Goal: Check status: Check status

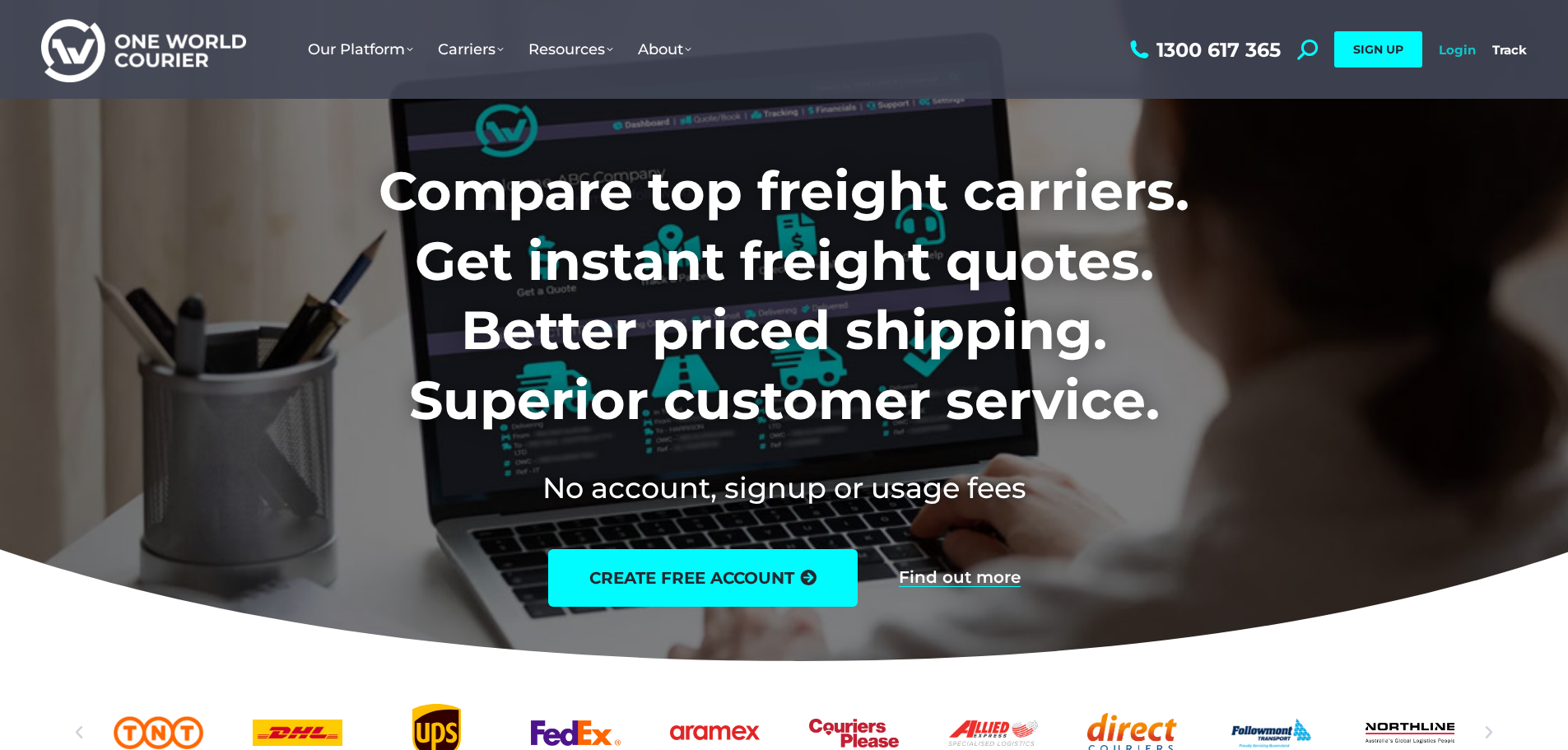
click at [1465, 45] on link "Login" at bounding box center [1457, 50] width 37 height 15
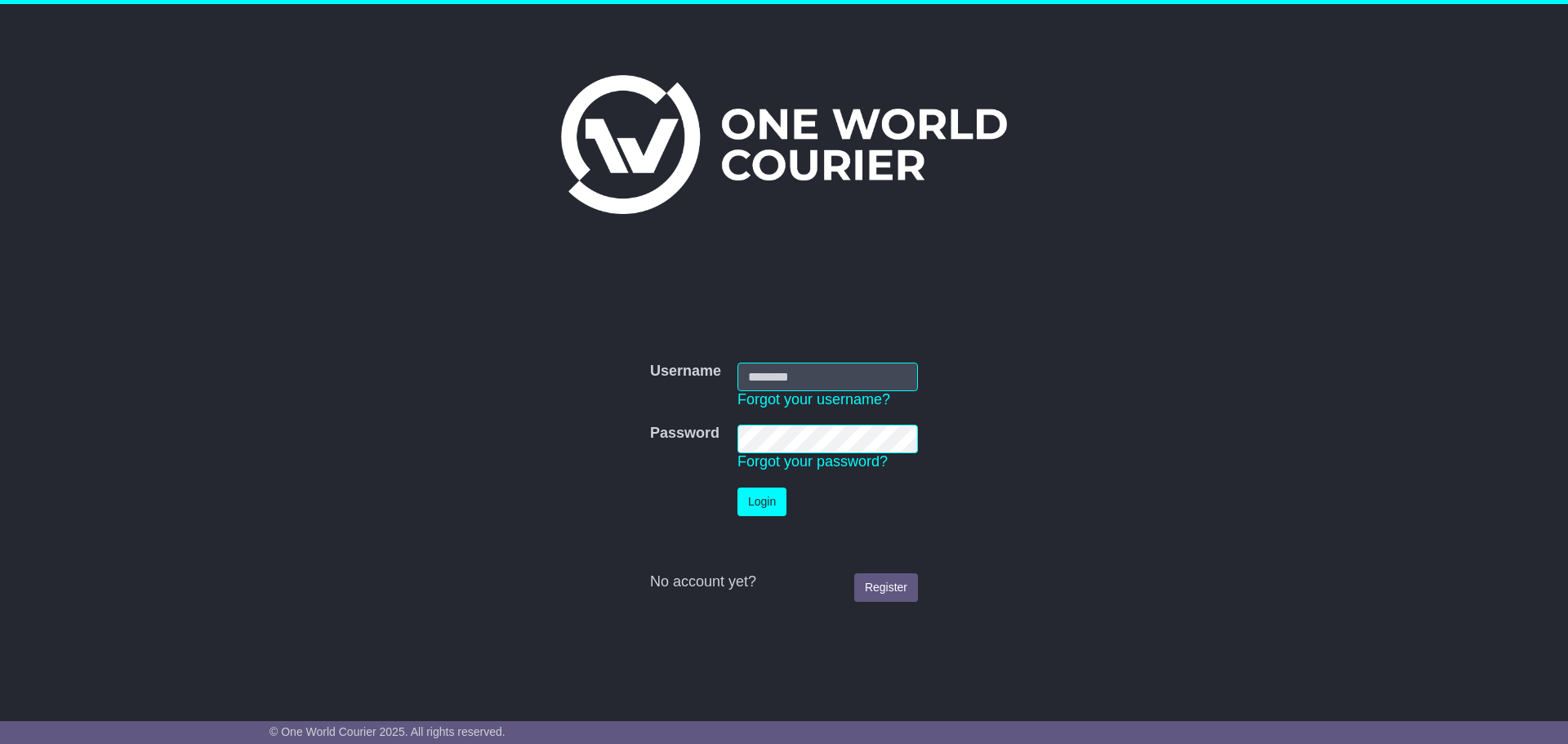
type input "**********"
click at [772, 504] on button "Login" at bounding box center [762, 502] width 49 height 28
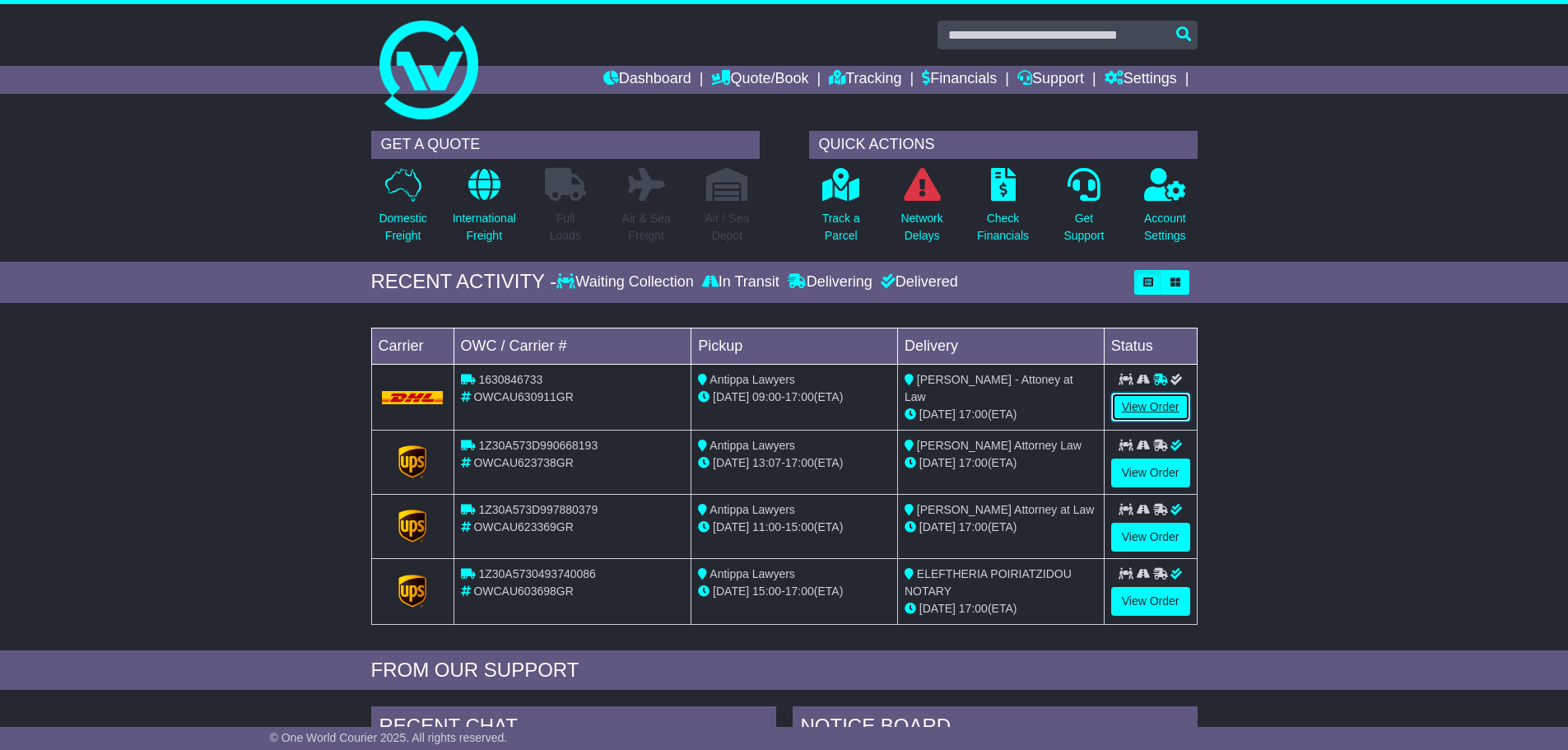
click at [1162, 412] on link "View Order" at bounding box center [1150, 406] width 79 height 29
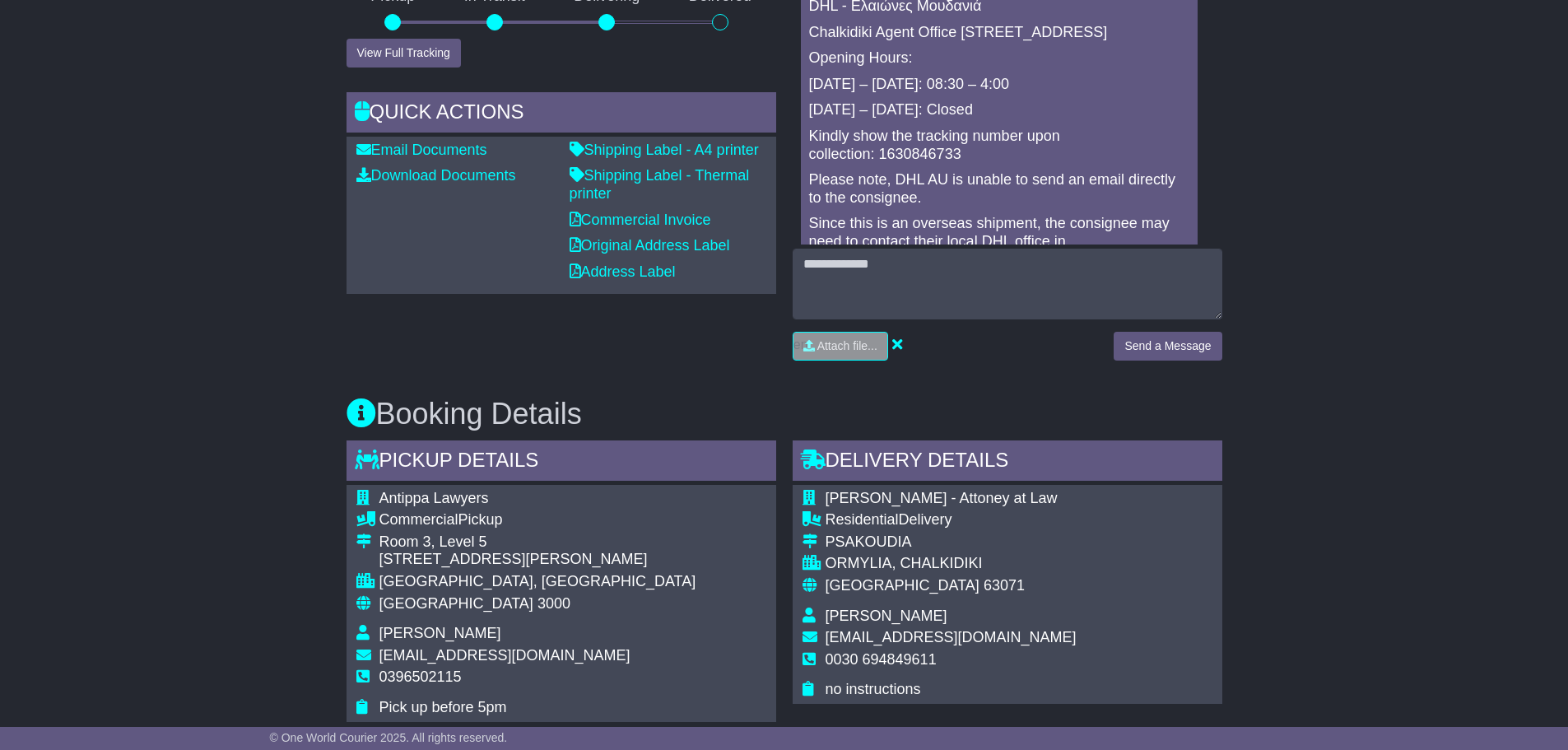
scroll to position [658, 0]
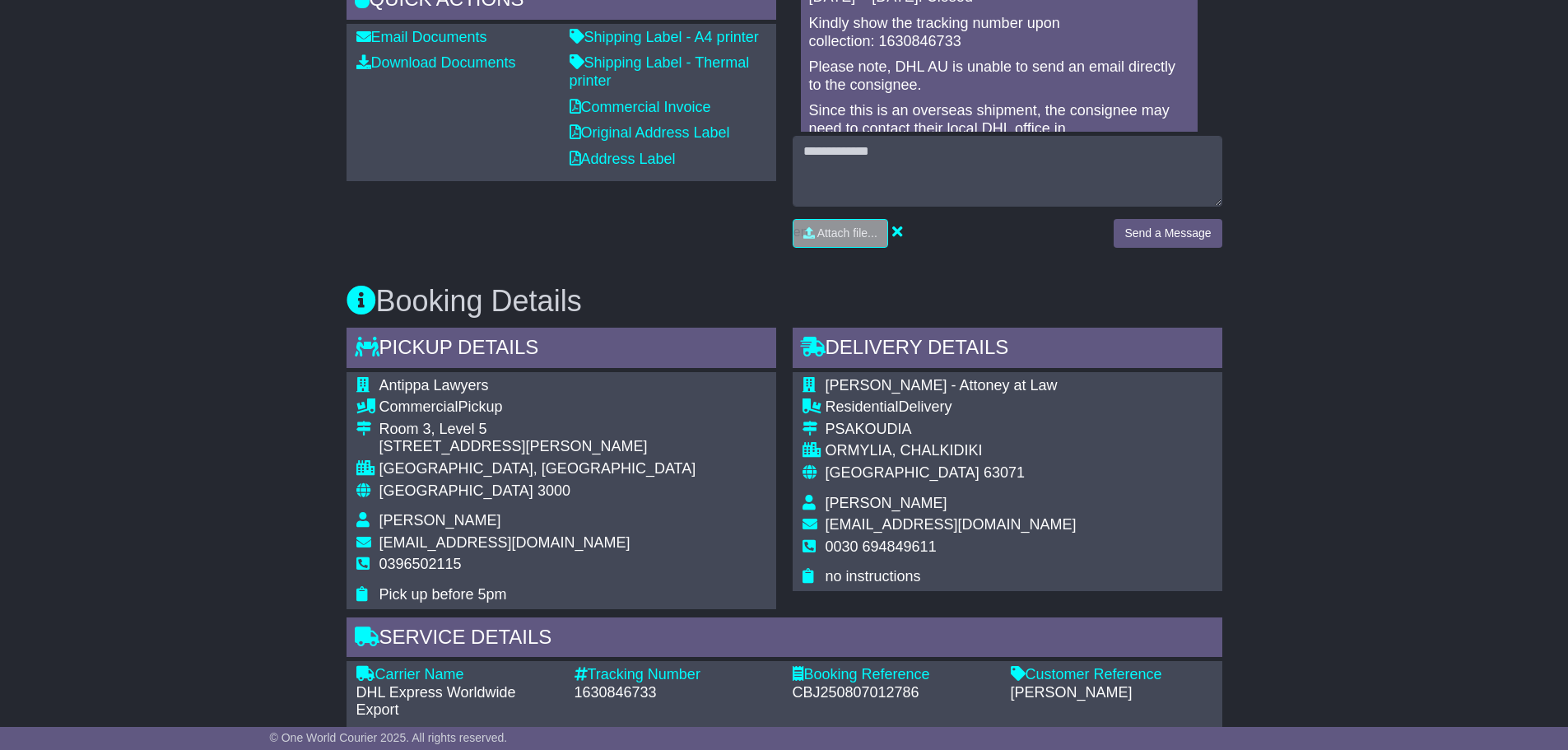
click at [883, 430] on div "PSAKOUDIA" at bounding box center [951, 429] width 251 height 18
copy div "PSAKOUDIA"
click at [857, 451] on div "ORMYLIA, CHALKIDIKI" at bounding box center [951, 450] width 251 height 18
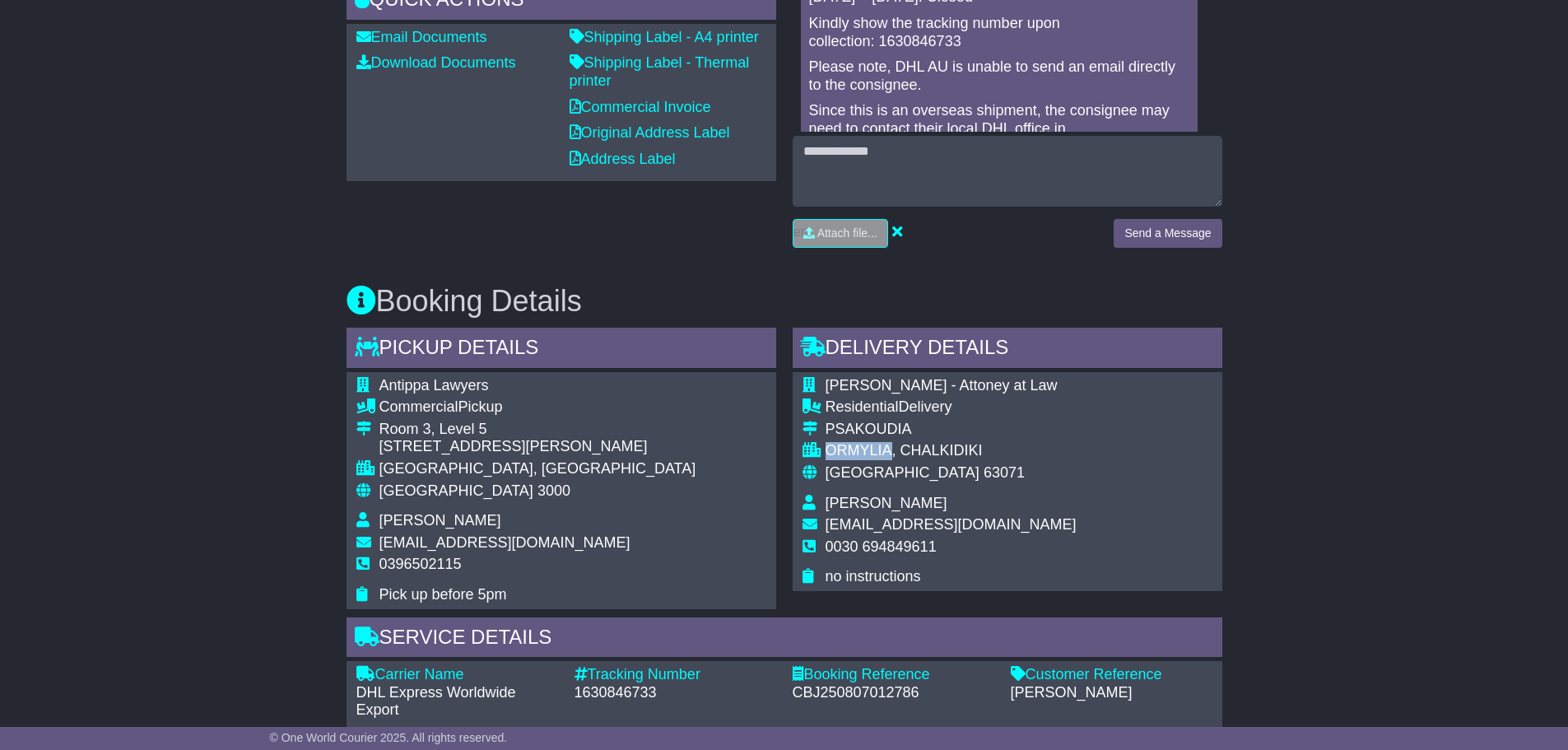
copy div "ORMYLIA"
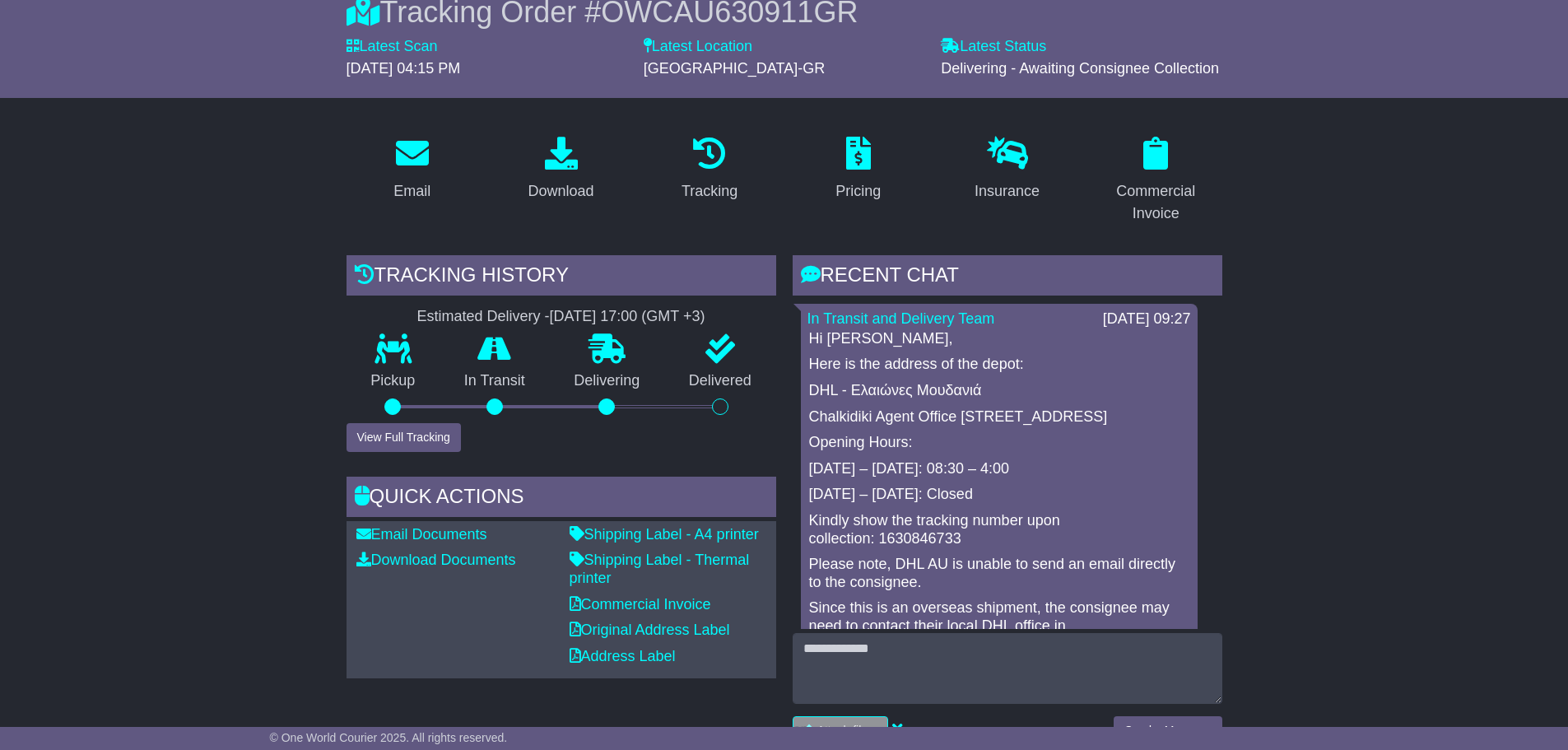
scroll to position [247, 0]
